Goal: Task Accomplishment & Management: Complete application form

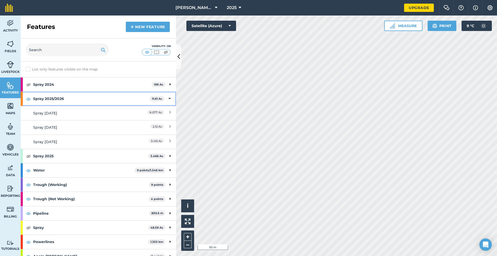
click at [92, 96] on strong "Spray 2025/2026" at bounding box center [91, 99] width 116 height 14
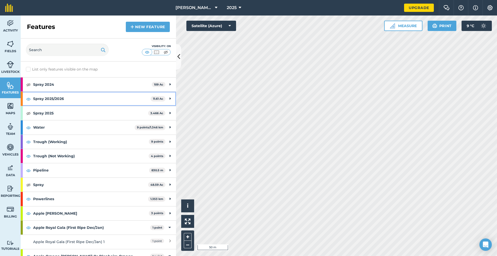
click at [92, 96] on strong "Spray 2025/2026" at bounding box center [92, 99] width 118 height 14
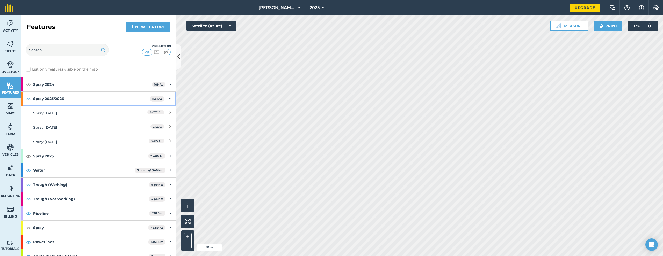
click at [87, 97] on strong "Spray 2025/2026" at bounding box center [91, 99] width 116 height 14
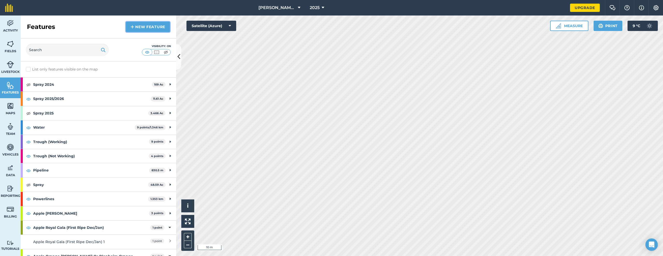
click at [144, 26] on link "New feature" at bounding box center [148, 27] width 44 height 10
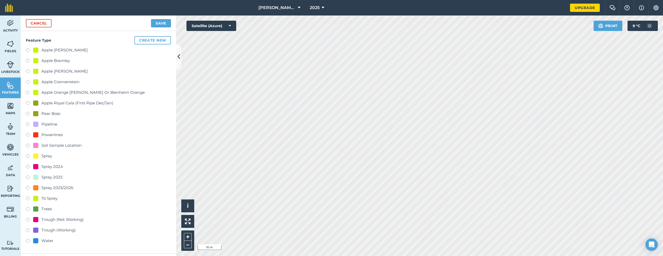
click at [56, 189] on div "Spray 2025/2026" at bounding box center [57, 188] width 32 height 6
radio input "true"
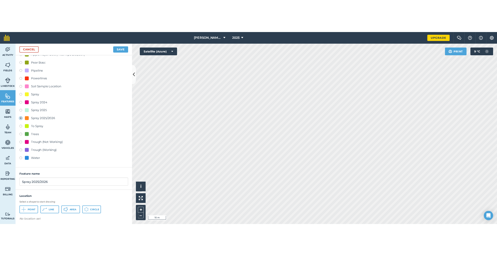
scroll to position [76, 0]
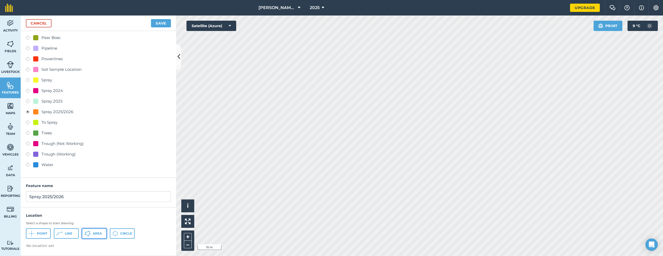
click at [93, 230] on button "Area" at bounding box center [94, 234] width 25 height 10
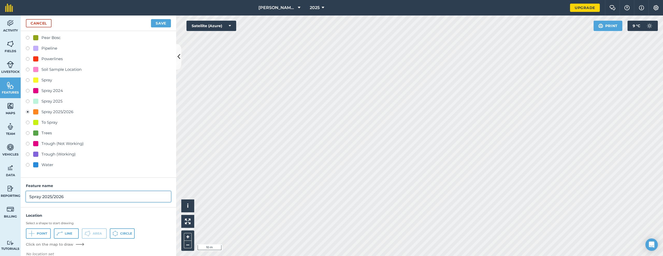
drag, startPoint x: 41, startPoint y: 196, endPoint x: 77, endPoint y: 202, distance: 36.0
click at [77, 202] on input "Spray 2025/2026" at bounding box center [98, 197] width 145 height 11
click at [50, 199] on input "Spray 14/102/2025" at bounding box center [98, 197] width 145 height 11
click at [54, 200] on input "Spray 14/102/2025" at bounding box center [98, 197] width 145 height 11
type input "Spray [DATE]"
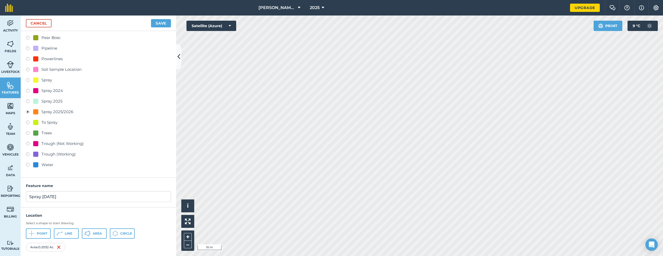
click at [263, 256] on html "[PERSON_NAME]'s Run 2025 Upgrade Farm Chat Help Info Settings Map printing is n…" at bounding box center [331, 128] width 663 height 256
click at [95, 235] on span "Area" at bounding box center [97, 234] width 9 height 4
click at [94, 233] on span "Area" at bounding box center [97, 234] width 9 height 4
click at [161, 25] on button "Save" at bounding box center [161, 23] width 20 height 8
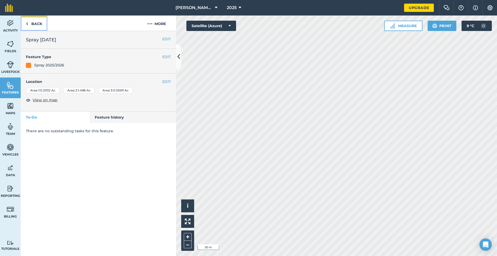
click at [26, 21] on link "Back" at bounding box center [34, 23] width 27 height 15
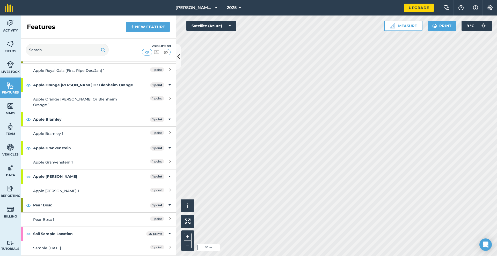
scroll to position [179, 0]
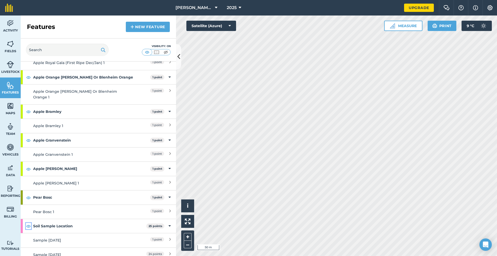
click at [30, 223] on img at bounding box center [28, 226] width 5 height 6
